Goal: Information Seeking & Learning: Learn about a topic

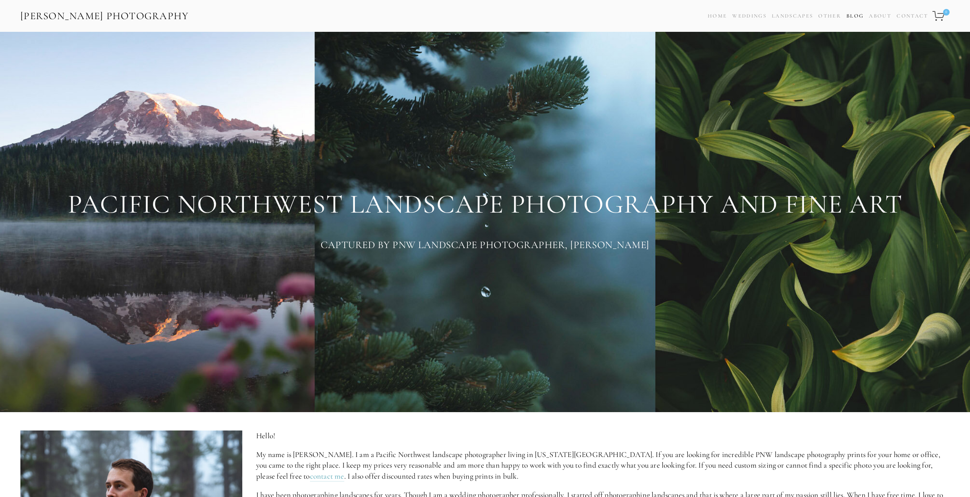
click at [862, 15] on link "Blog" at bounding box center [854, 16] width 17 height 12
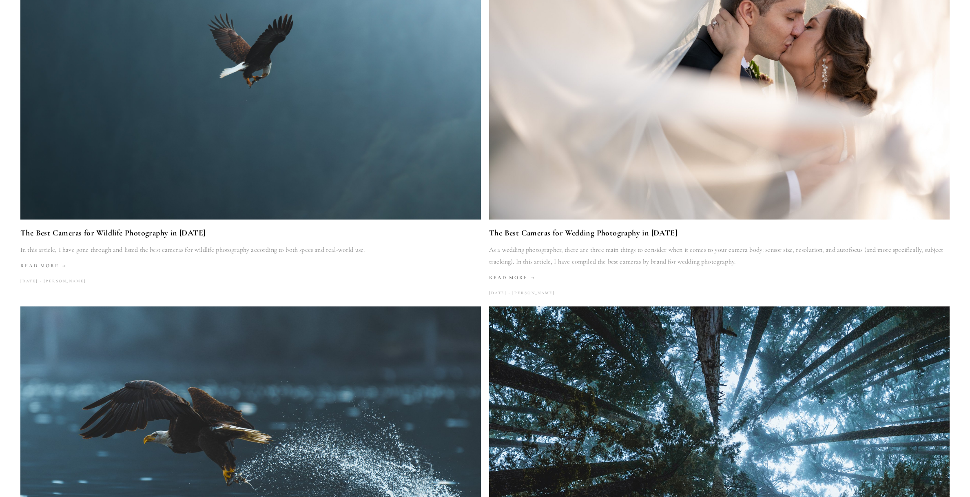
scroll to position [1730, 0]
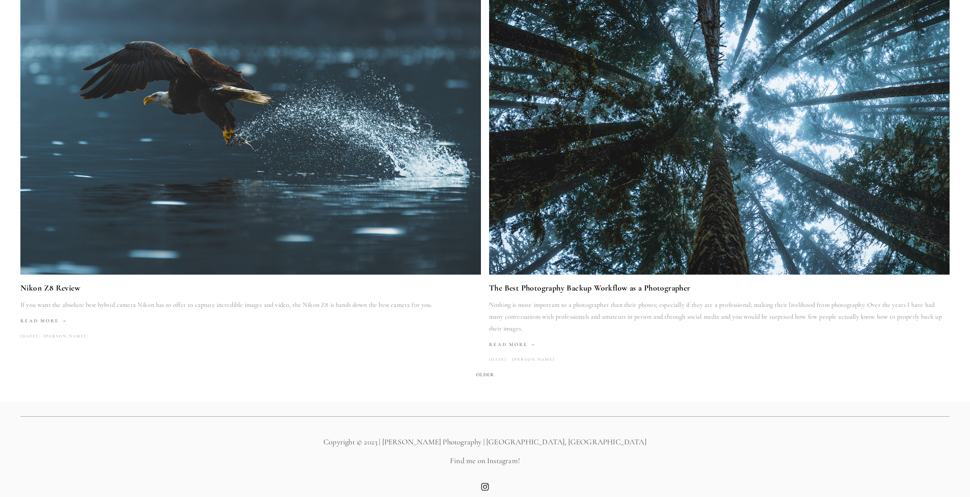
click at [489, 369] on span "Older" at bounding box center [485, 374] width 25 height 11
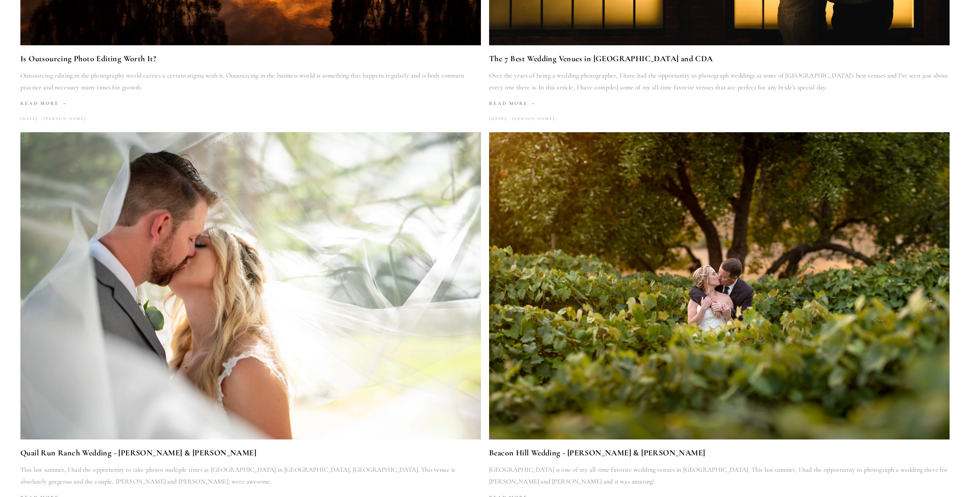
scroll to position [1722, 0]
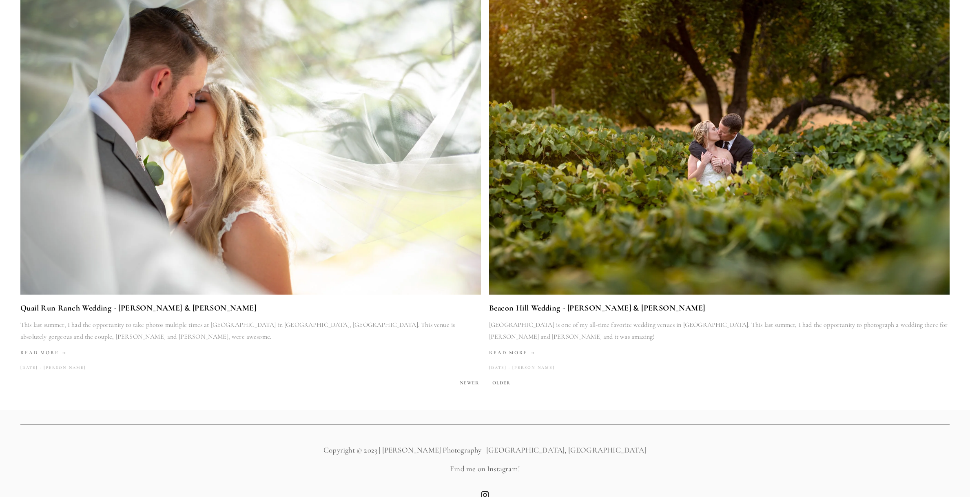
click at [501, 378] on span "Older" at bounding box center [501, 382] width 25 height 11
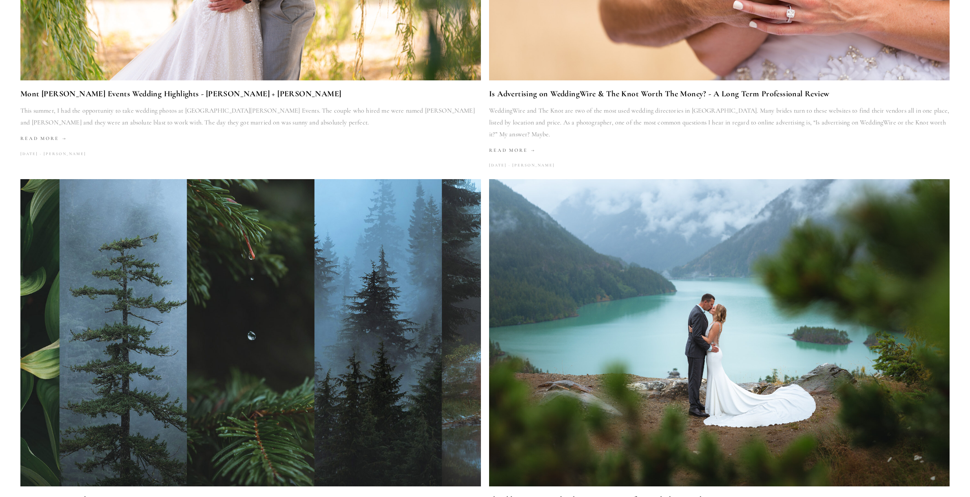
scroll to position [1720, 0]
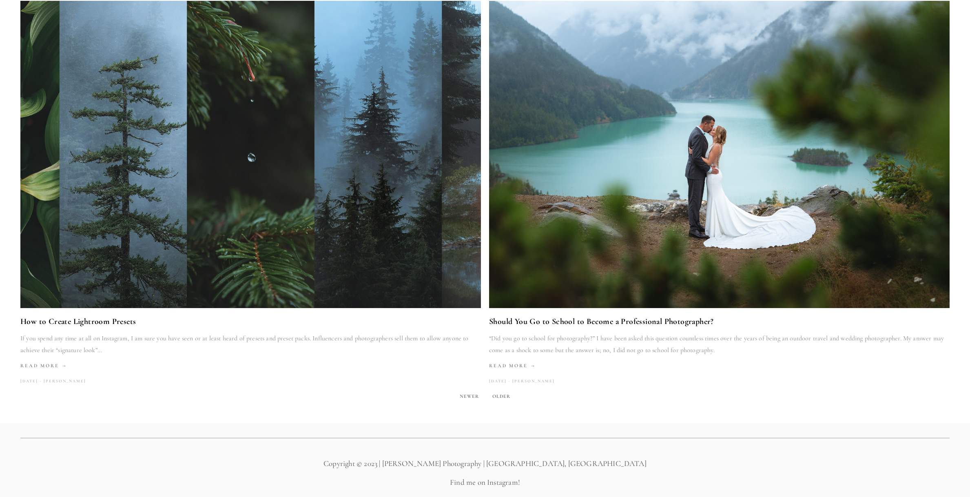
click at [502, 390] on span "Older" at bounding box center [501, 395] width 25 height 11
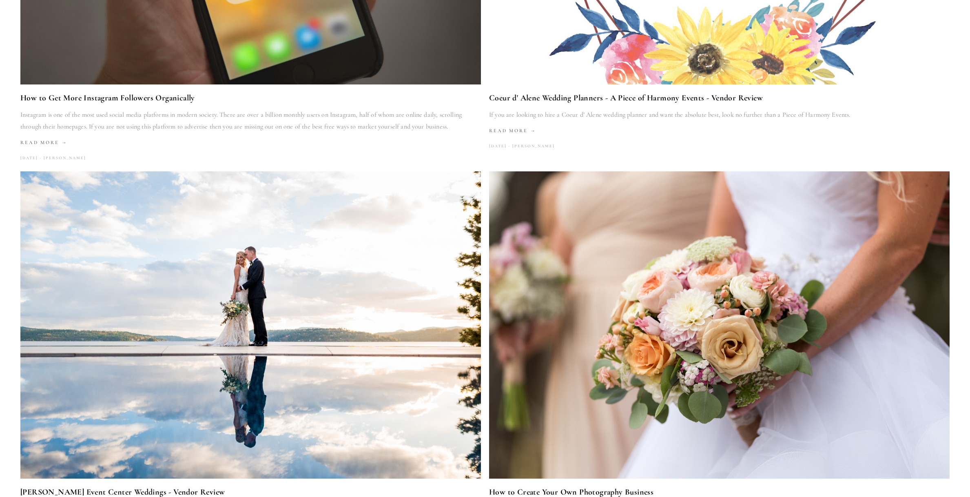
scroll to position [1705, 0]
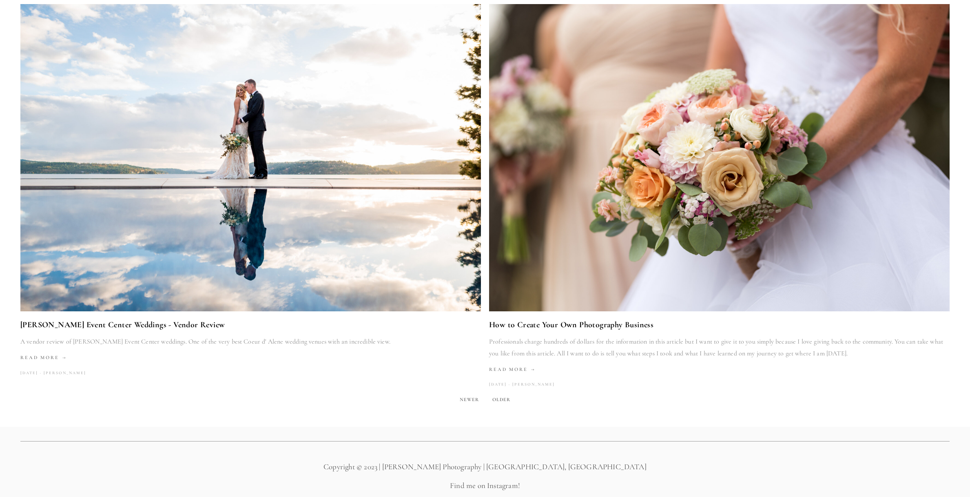
click at [504, 394] on span "Older" at bounding box center [501, 399] width 25 height 11
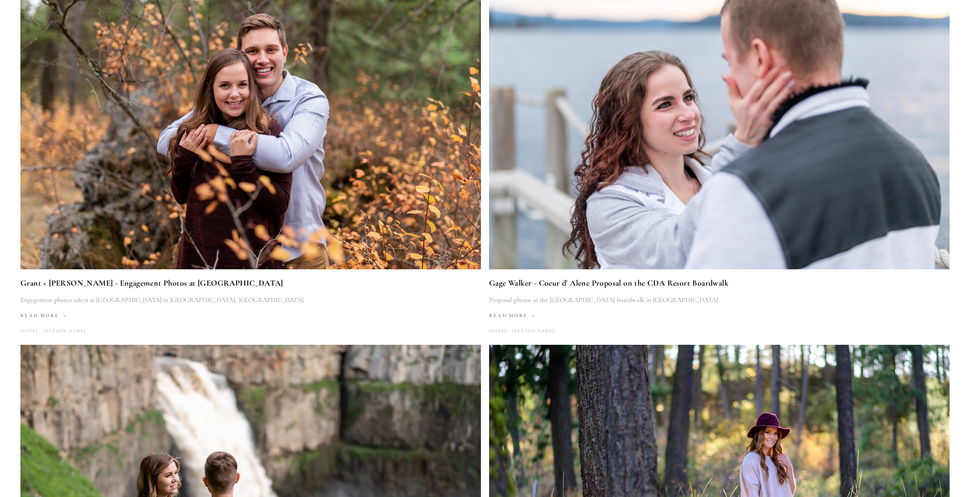
scroll to position [1611, 0]
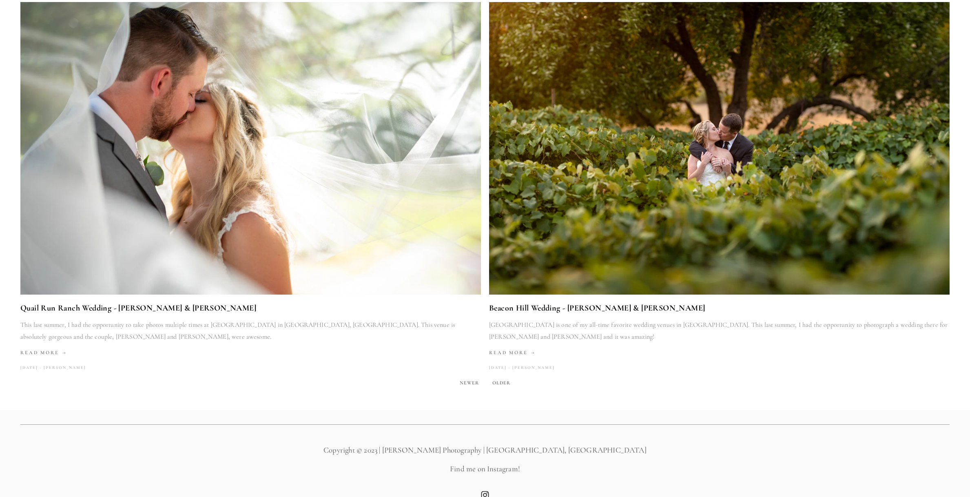
scroll to position [1730, 0]
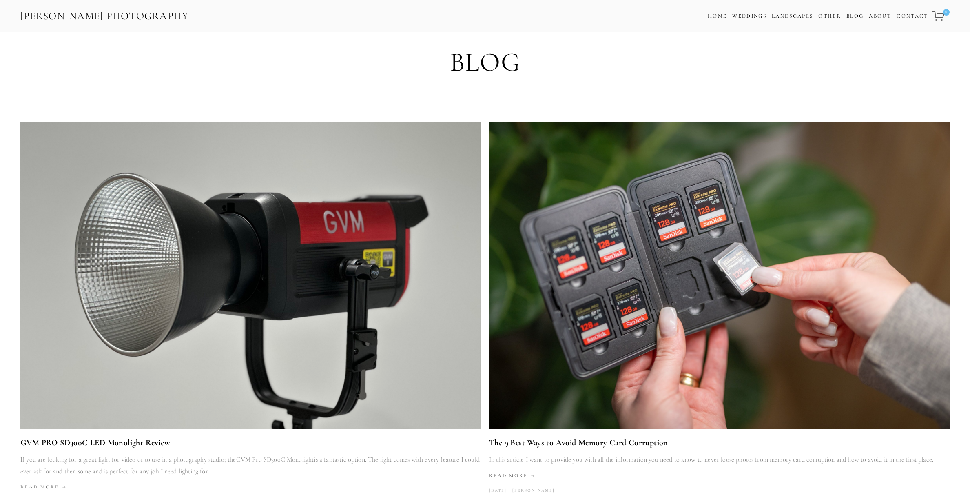
scroll to position [153, 0]
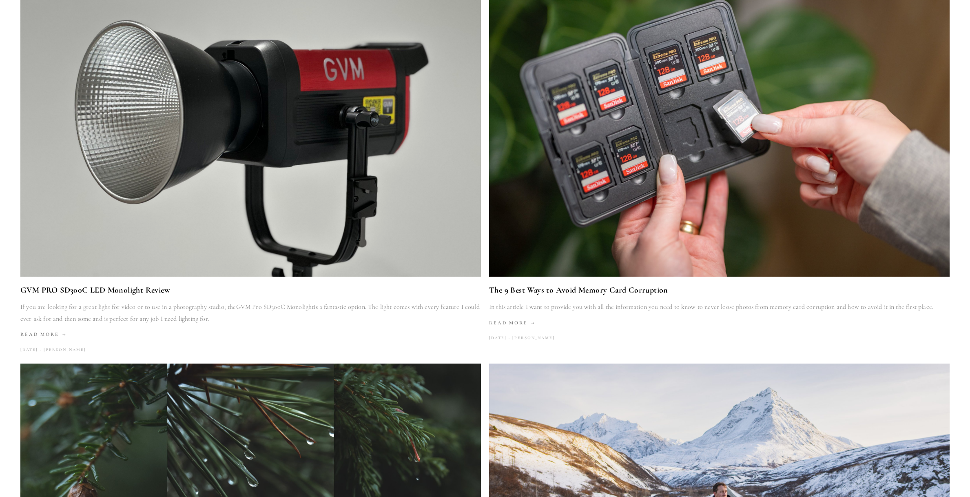
click at [541, 290] on link "The 9 Best Ways to Avoid Memory Card Corruption" at bounding box center [719, 290] width 460 height 14
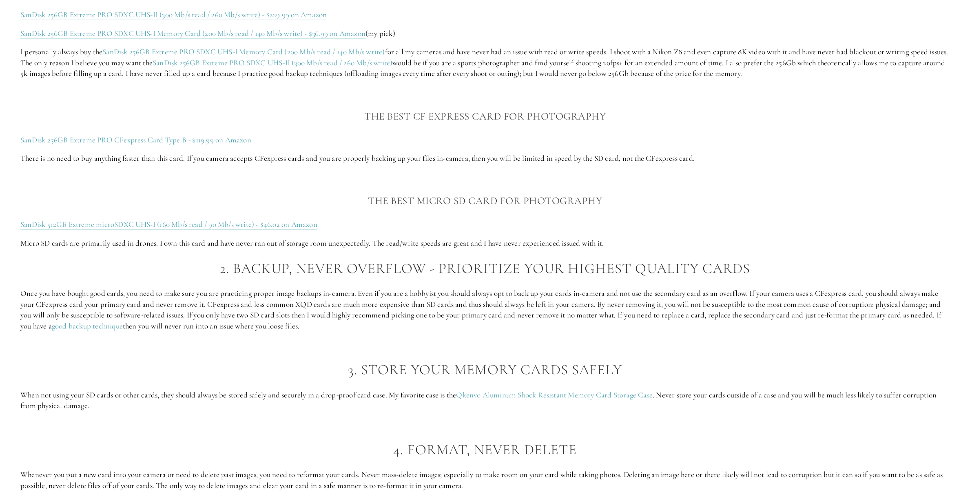
scroll to position [1150, 0]
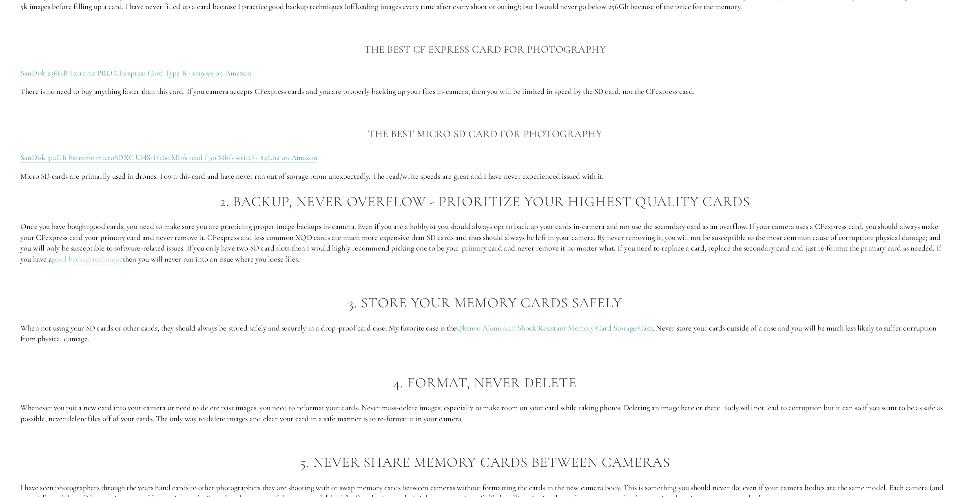
click at [117, 254] on link "good backup technique" at bounding box center [87, 259] width 71 height 10
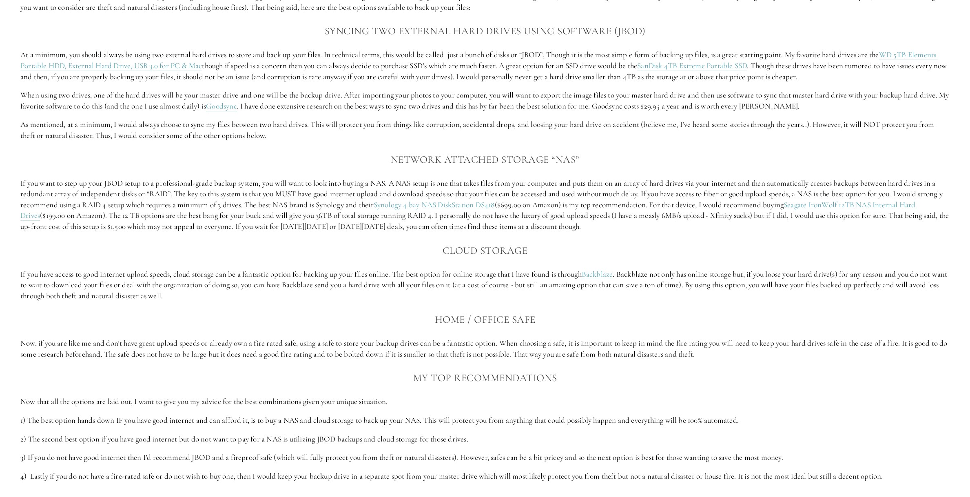
scroll to position [955, 0]
